Goal: Navigation & Orientation: Find specific page/section

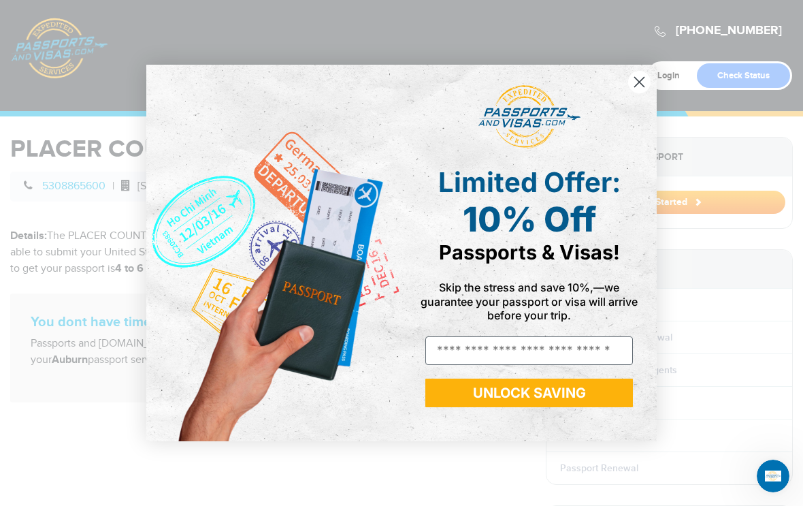
click at [631, 80] on circle "Close dialog" at bounding box center [639, 82] width 22 height 22
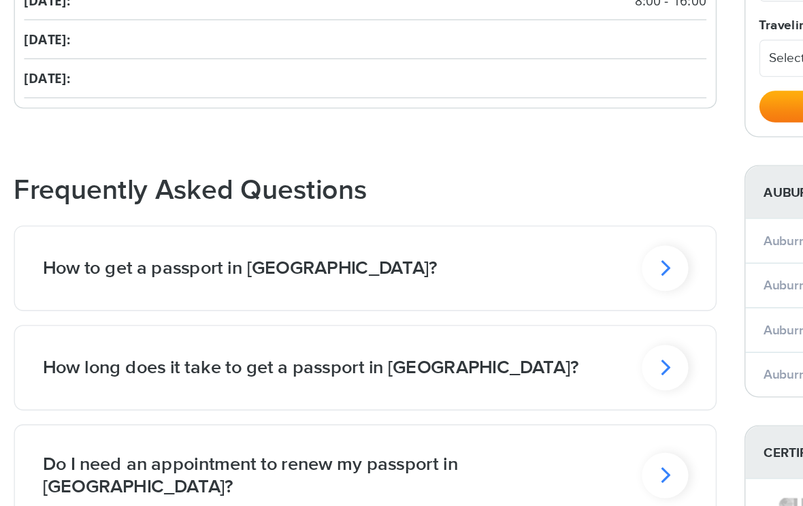
scroll to position [983, 0]
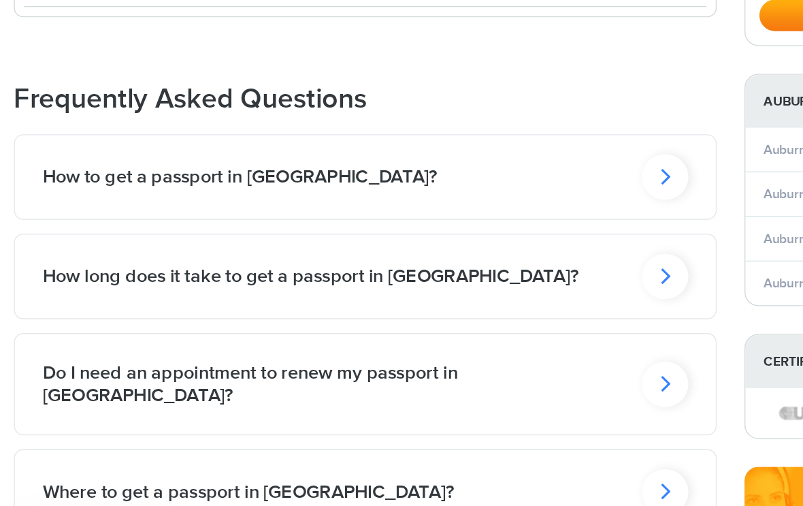
click at [487, 183] on icon at bounding box center [487, 199] width 34 height 33
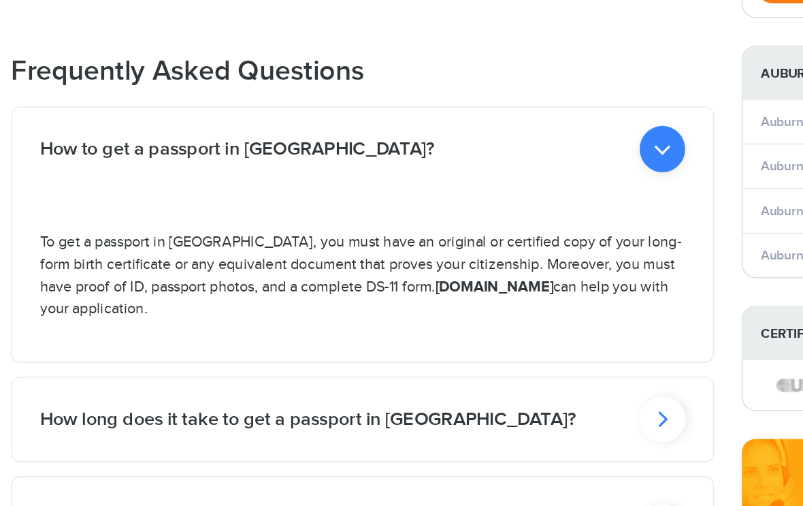
scroll to position [1073, 0]
click at [481, 104] on icon at bounding box center [487, 110] width 33 height 34
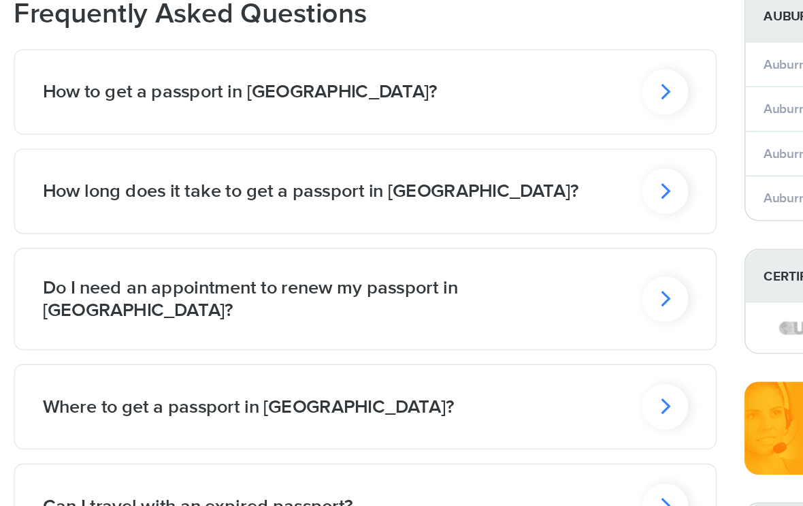
click at [489, 126] on icon at bounding box center [487, 109] width 34 height 33
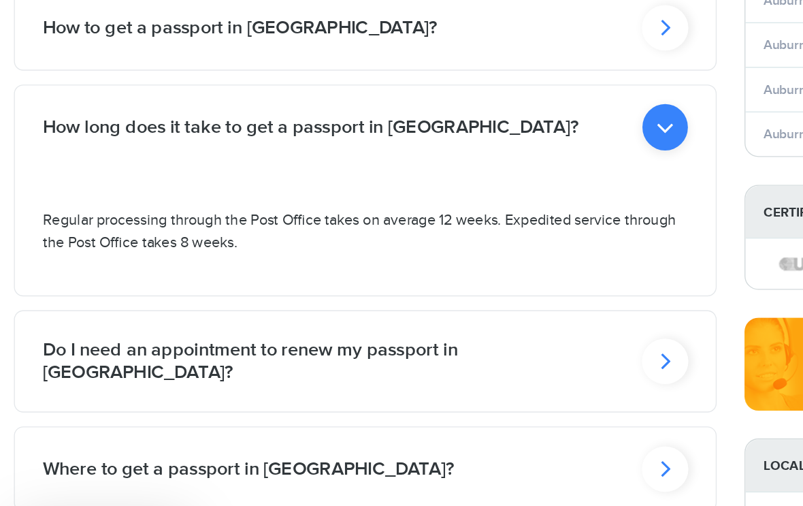
click at [481, 165] on icon at bounding box center [487, 182] width 33 height 34
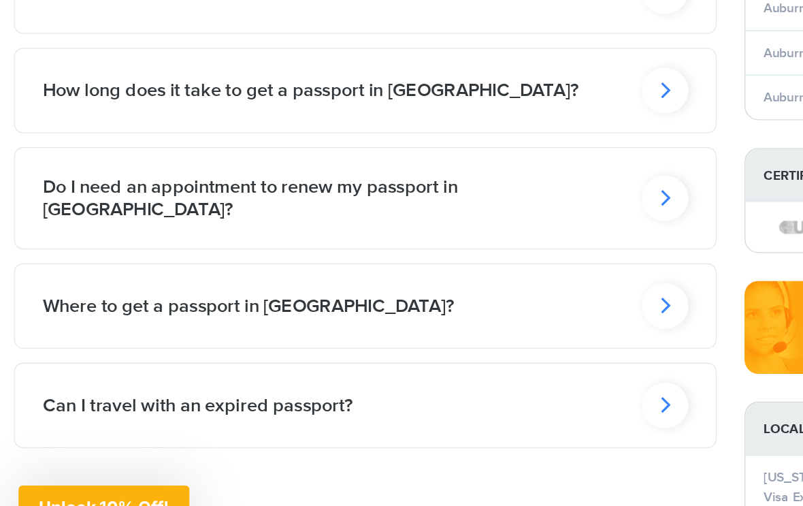
click at [486, 126] on icon at bounding box center [487, 109] width 34 height 33
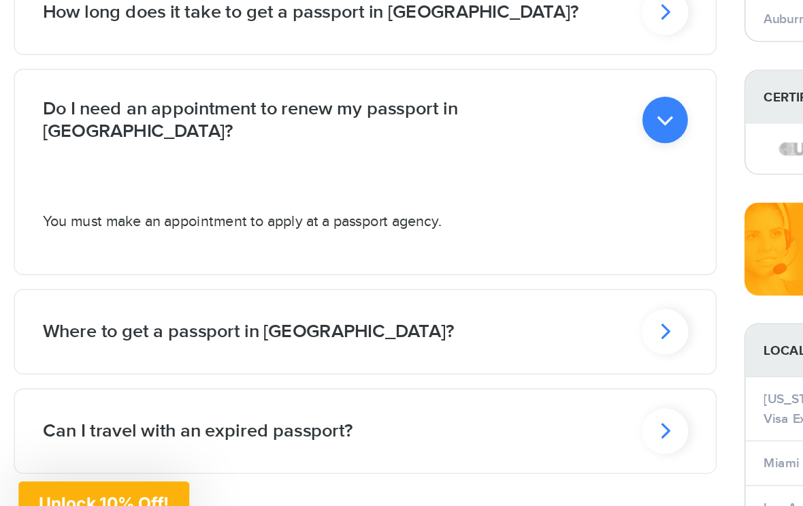
scroll to position [1128, 0]
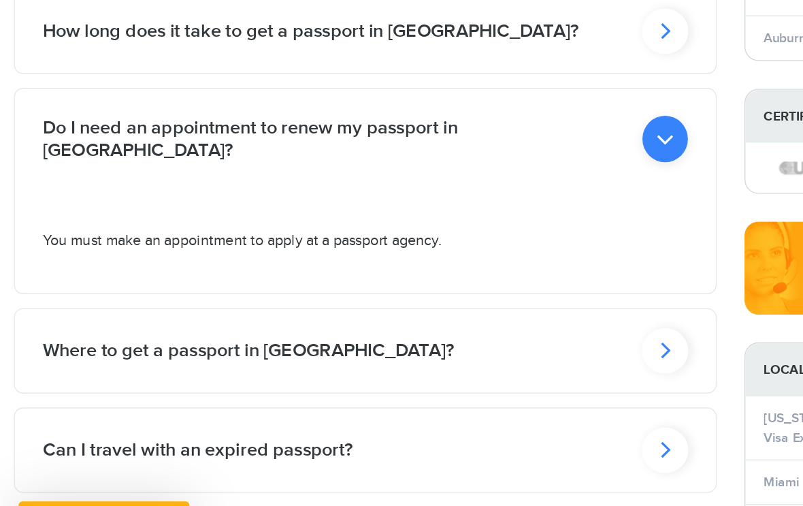
click at [478, 189] on icon at bounding box center [487, 206] width 33 height 34
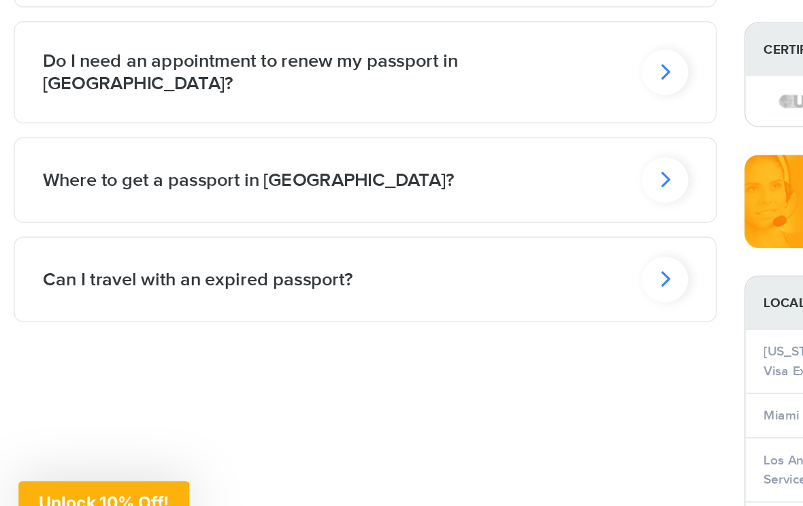
scroll to position [1164, 0]
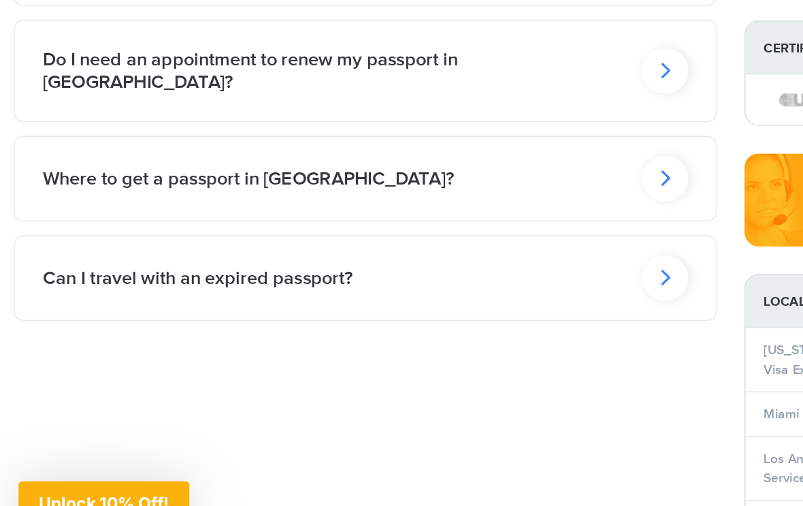
click at [485, 35] on icon at bounding box center [487, 18] width 34 height 33
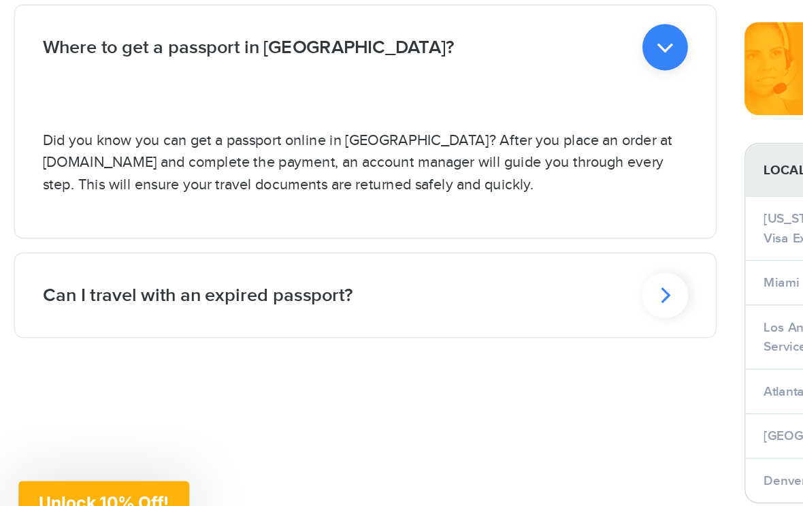
scroll to position [1260, 0]
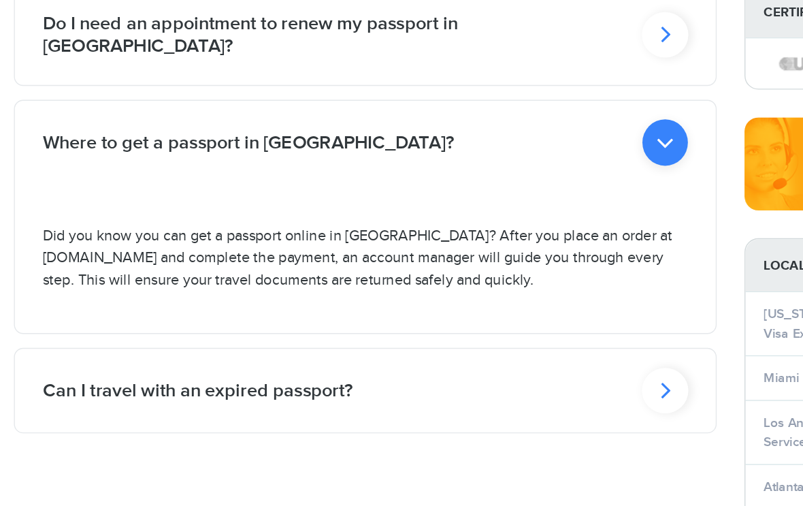
click at [487, 136] on icon at bounding box center [487, 153] width 33 height 34
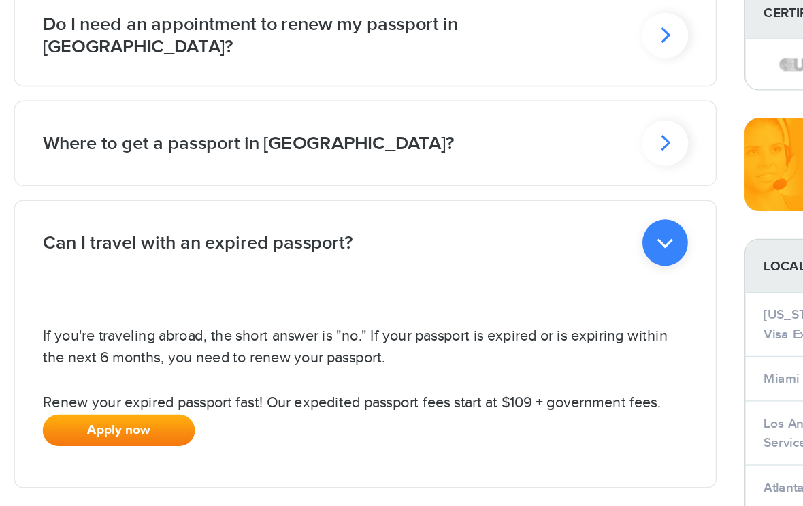
scroll to position [1307, 0]
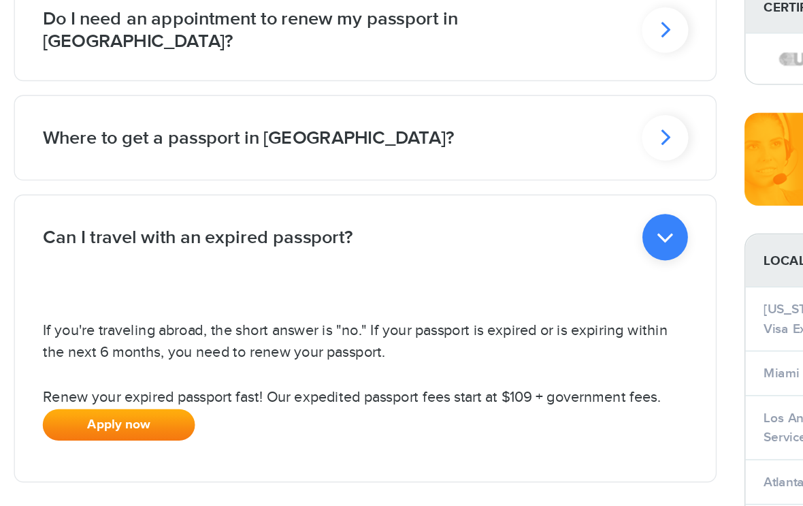
click at [489, 163] on icon at bounding box center [487, 179] width 33 height 34
